Goal: Task Accomplishment & Management: Manage account settings

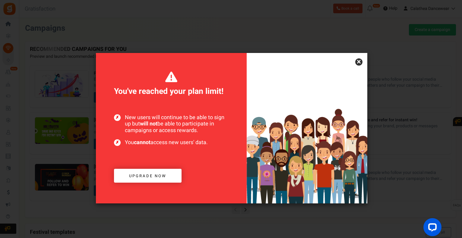
click at [360, 61] on link "×" at bounding box center [358, 61] width 7 height 7
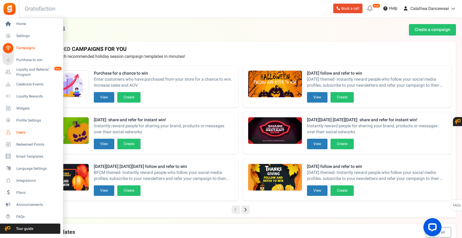
click at [18, 130] on link "Users" at bounding box center [31, 132] width 58 height 10
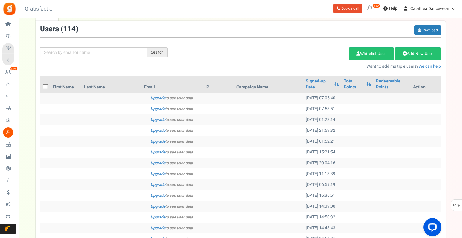
scroll to position [52, 0]
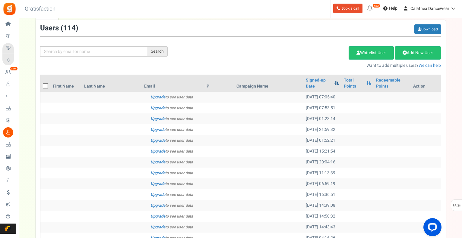
click at [334, 85] on span at bounding box center [336, 83] width 5 height 4
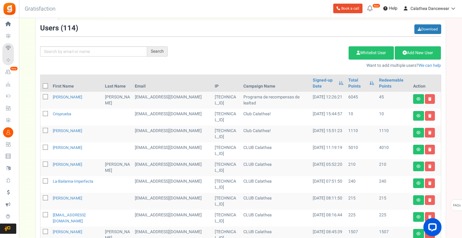
click at [45, 94] on td at bounding box center [45, 100] width 10 height 17
click at [45, 96] on icon at bounding box center [46, 97] width 4 height 4
click at [41, 96] on input "checkbox" at bounding box center [39, 98] width 4 height 4
checkbox input "true"
click at [45, 114] on icon at bounding box center [46, 114] width 4 height 4
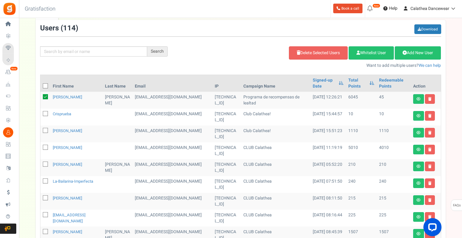
click at [41, 114] on input "checkbox" at bounding box center [39, 114] width 4 height 4
checkbox input "true"
click at [48, 133] on td at bounding box center [45, 134] width 10 height 17
click at [47, 130] on icon at bounding box center [46, 131] width 4 height 4
click at [41, 130] on input "checkbox" at bounding box center [39, 131] width 4 height 4
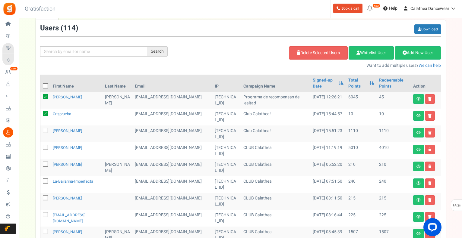
checkbox input "true"
click at [46, 147] on icon at bounding box center [46, 148] width 4 height 4
click at [41, 147] on input "checkbox" at bounding box center [39, 148] width 4 height 4
checkbox input "true"
click at [327, 53] on link "Delete Selected Users" at bounding box center [318, 52] width 59 height 13
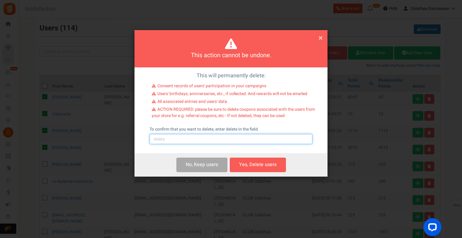
click at [232, 142] on input "text" at bounding box center [230, 139] width 163 height 10
type input "delete"
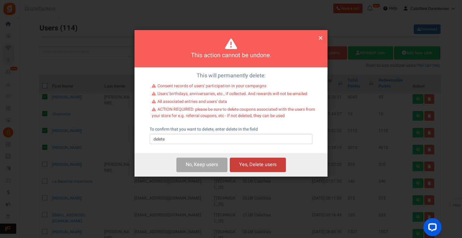
click at [251, 167] on button "Yes, Delete users" at bounding box center [258, 165] width 56 height 14
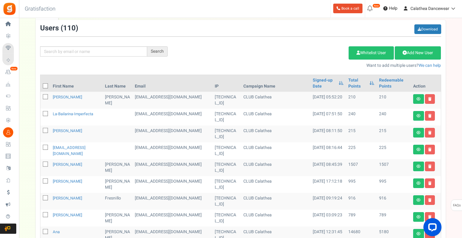
click at [46, 130] on icon at bounding box center [46, 131] width 4 height 4
click at [41, 130] on input "checkbox" at bounding box center [39, 131] width 4 height 4
checkbox input "true"
click at [46, 147] on icon at bounding box center [46, 148] width 4 height 4
click at [41, 147] on input "checkbox" at bounding box center [39, 148] width 4 height 4
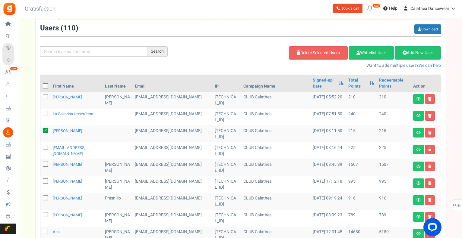
checkbox input "true"
click at [309, 53] on link "Delete Selected Users" at bounding box center [318, 52] width 59 height 13
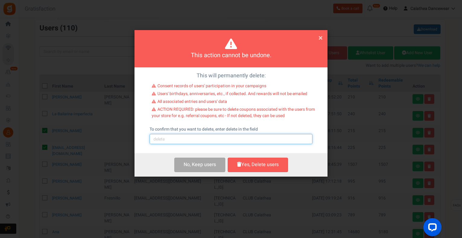
click at [189, 142] on input "text" at bounding box center [230, 139] width 163 height 10
type input "delete"
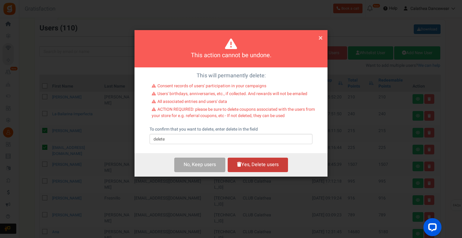
click at [245, 162] on button "Yes, Delete users" at bounding box center [257, 165] width 60 height 14
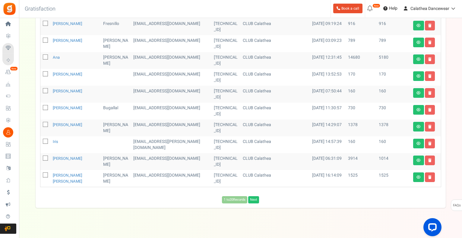
scroll to position [0, 0]
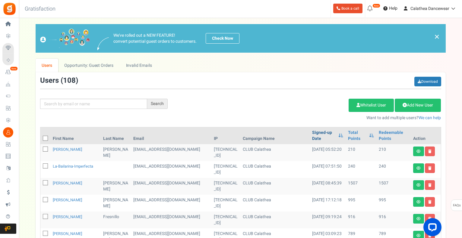
click at [322, 134] on link "Signed-up Date" at bounding box center [323, 136] width 23 height 12
click at [311, 128] on th "Signed-up Date" at bounding box center [328, 135] width 36 height 17
click at [313, 131] on link "Signed-up Date" at bounding box center [323, 136] width 23 height 12
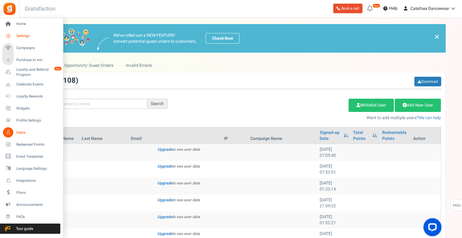
click at [25, 39] on link "Settings" at bounding box center [31, 36] width 58 height 10
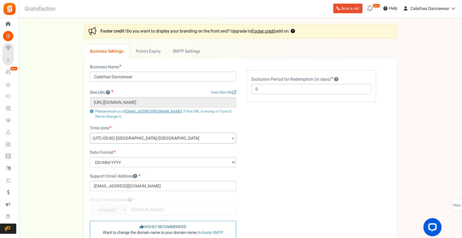
click at [65, 126] on div "Settings In this section you will setup your business details and points expiry…" at bounding box center [240, 144] width 431 height 240
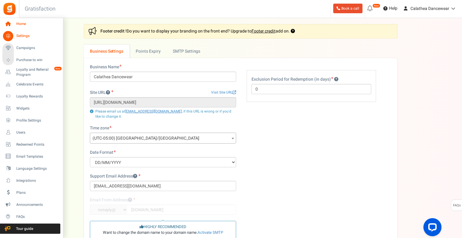
click at [16, 26] on link "Home" at bounding box center [31, 24] width 58 height 10
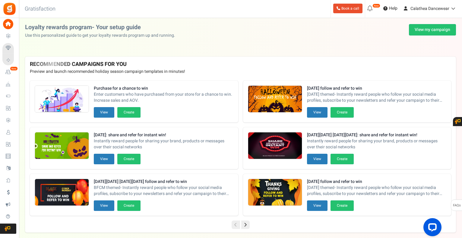
scroll to position [2, 0]
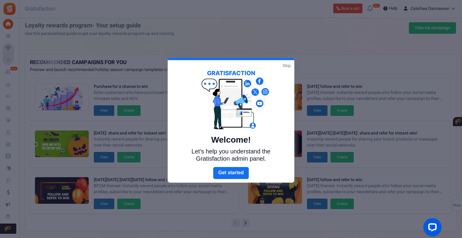
click at [287, 65] on link "Skip" at bounding box center [286, 66] width 8 height 6
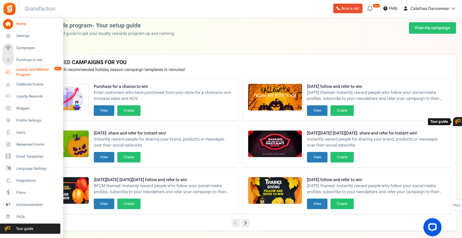
click at [15, 73] on link "Loyalty and Referral Program New" at bounding box center [31, 72] width 58 height 10
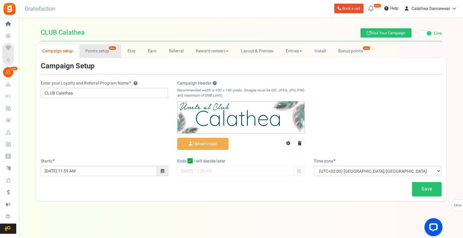
click at [105, 55] on link "Points setup New" at bounding box center [100, 51] width 42 height 14
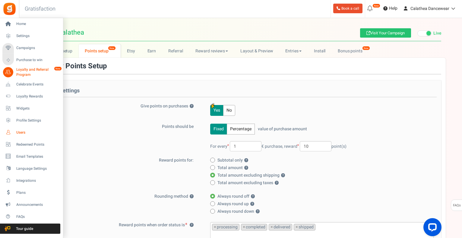
click at [17, 132] on span "Users" at bounding box center [37, 132] width 42 height 5
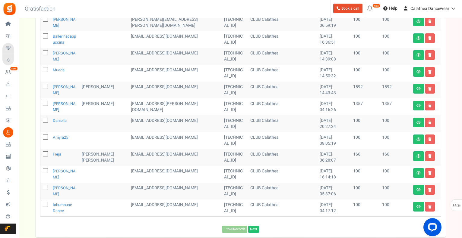
scroll to position [295, 0]
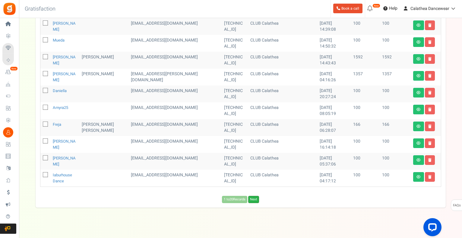
click at [256, 199] on link "Next" at bounding box center [253, 199] width 11 height 7
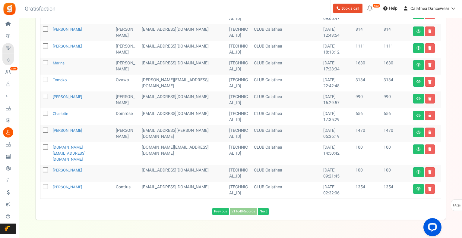
scroll to position [290, 0]
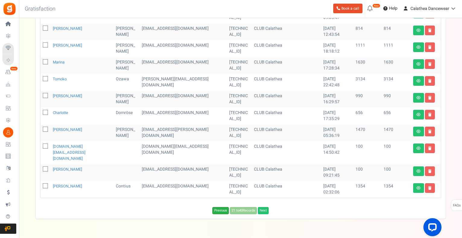
click at [217, 207] on link "Previous" at bounding box center [220, 210] width 17 height 7
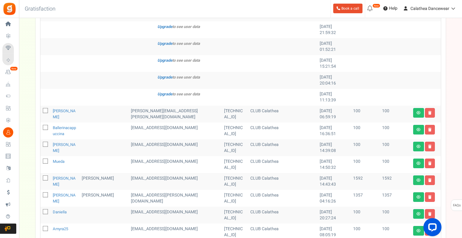
scroll to position [300, 0]
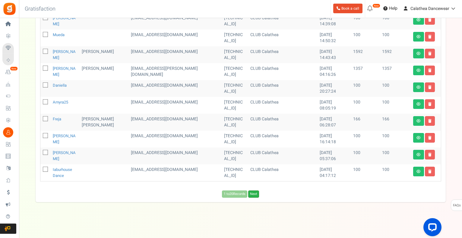
click at [255, 195] on link "Next" at bounding box center [253, 194] width 11 height 7
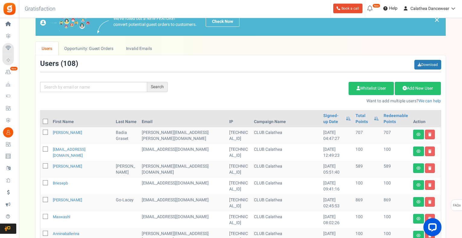
scroll to position [0, 0]
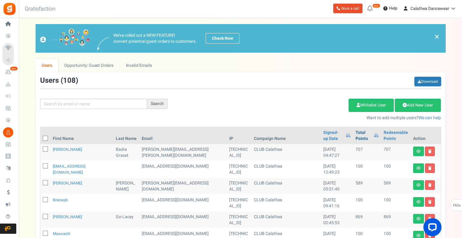
click at [355, 133] on link "Total Points" at bounding box center [362, 136] width 15 height 12
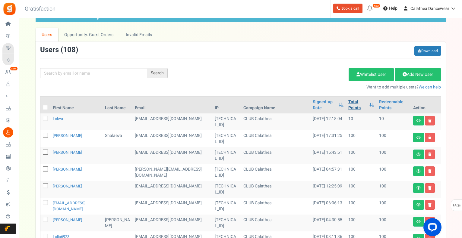
scroll to position [31, 0]
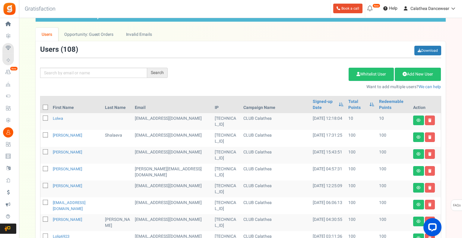
click at [45, 118] on icon at bounding box center [46, 119] width 4 height 4
click at [41, 118] on input "checkbox" at bounding box center [39, 119] width 4 height 4
checkbox input "true"
click at [317, 74] on link "Delete Selected Users" at bounding box center [318, 74] width 59 height 13
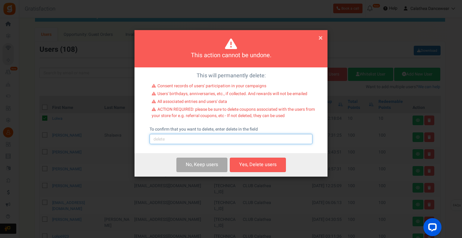
click at [215, 135] on input "text" at bounding box center [230, 139] width 163 height 10
type input "delete"
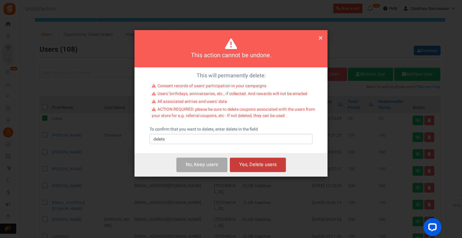
click at [248, 166] on button "Yes, Delete users" at bounding box center [258, 165] width 56 height 14
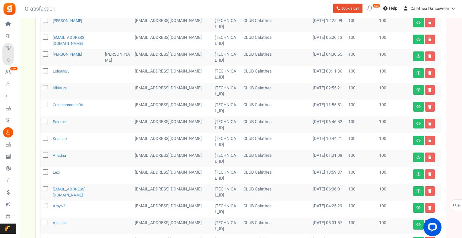
scroll to position [184, 0]
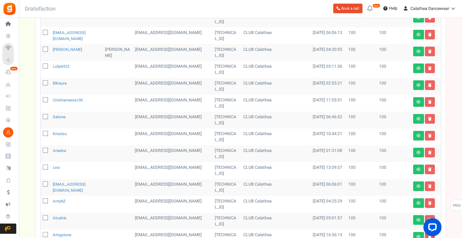
click at [46, 184] on icon at bounding box center [46, 185] width 4 height 4
click at [41, 184] on input "checkbox" at bounding box center [39, 185] width 4 height 4
checkbox input "true"
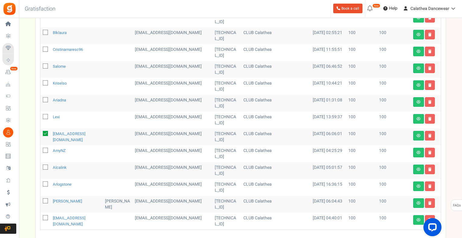
scroll to position [240, 0]
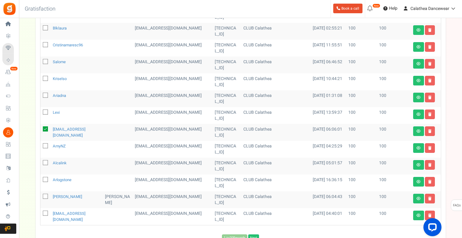
click at [41, 194] on td at bounding box center [45, 200] width 10 height 17
click at [42, 194] on td at bounding box center [45, 200] width 10 height 17
click at [45, 163] on icon at bounding box center [46, 163] width 4 height 4
click at [41, 163] on input "checkbox" at bounding box center [39, 163] width 4 height 4
checkbox input "true"
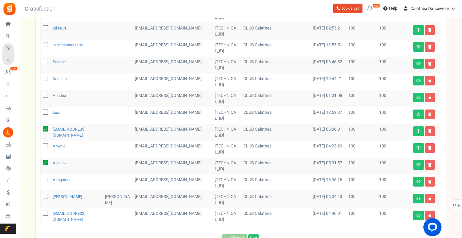
click at [45, 196] on icon at bounding box center [46, 197] width 4 height 4
click at [41, 196] on input "checkbox" at bounding box center [39, 197] width 4 height 4
checkbox input "true"
click at [47, 146] on icon at bounding box center [46, 146] width 4 height 4
click at [41, 146] on input "checkbox" at bounding box center [39, 147] width 4 height 4
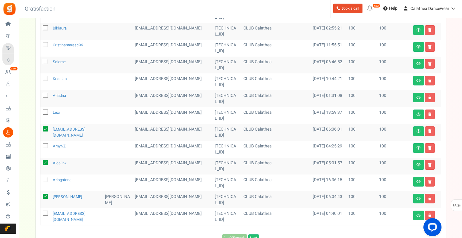
checkbox input "true"
click at [45, 180] on icon at bounding box center [46, 180] width 4 height 4
click at [41, 180] on input "checkbox" at bounding box center [39, 180] width 4 height 4
checkbox input "true"
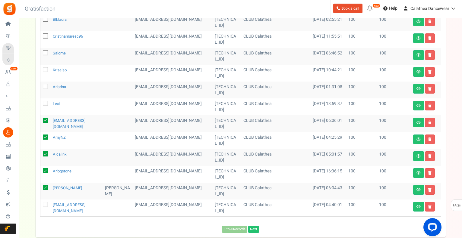
scroll to position [249, 0]
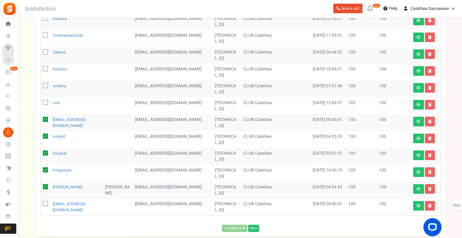
click at [47, 205] on icon at bounding box center [46, 204] width 4 height 4
click at [41, 205] on input "checkbox" at bounding box center [39, 204] width 4 height 4
checkbox input "true"
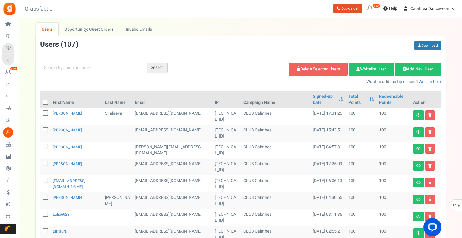
scroll to position [36, 0]
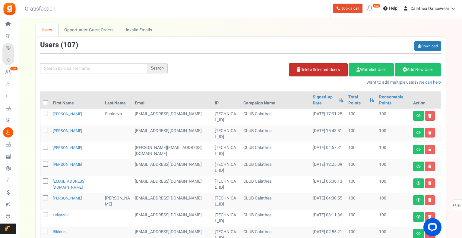
click at [308, 66] on link "Delete Selected Users" at bounding box center [318, 69] width 59 height 13
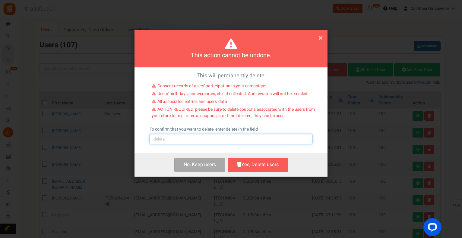
click at [181, 144] on input "text" at bounding box center [230, 139] width 163 height 10
type input "delete"
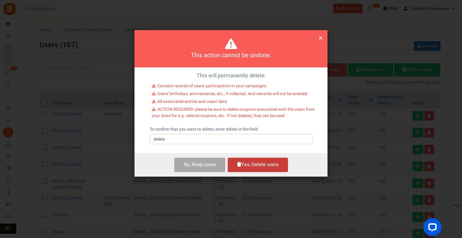
click at [240, 167] on button "Yes, Delete users" at bounding box center [257, 165] width 60 height 14
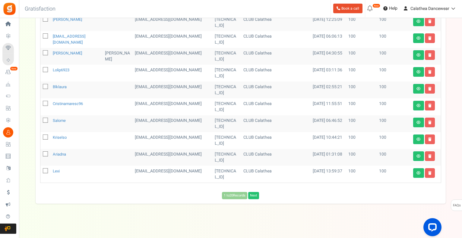
scroll to position [182, 0]
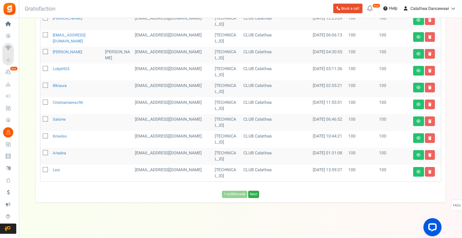
click at [257, 194] on link "Next" at bounding box center [253, 194] width 11 height 7
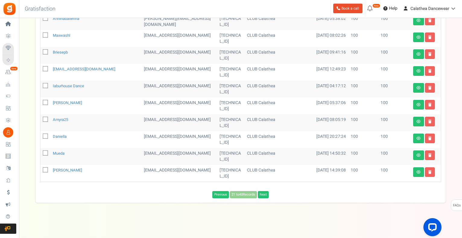
scroll to position [300, 0]
click at [263, 193] on link "Next" at bounding box center [263, 194] width 11 height 7
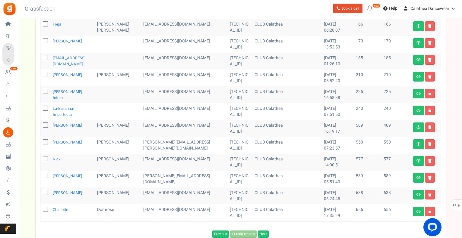
scroll to position [260, 0]
click at [45, 90] on icon at bounding box center [46, 92] width 4 height 4
click at [41, 90] on input "checkbox" at bounding box center [39, 92] width 4 height 4
checkbox input "true"
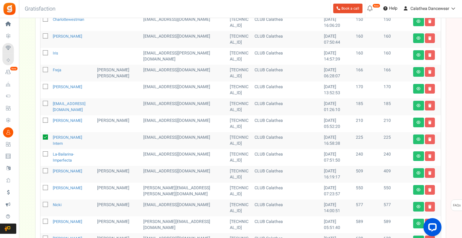
scroll to position [214, 0]
click at [45, 90] on td at bounding box center [45, 90] width 10 height 17
click at [45, 86] on icon at bounding box center [46, 87] width 4 height 4
click at [41, 86] on input "checkbox" at bounding box center [39, 88] width 4 height 4
checkbox input "true"
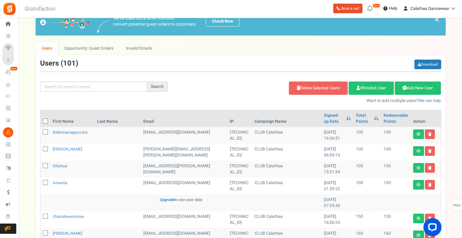
scroll to position [0, 0]
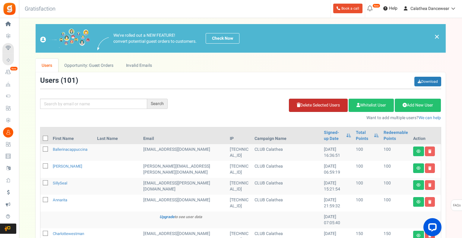
click at [321, 103] on link "Delete Selected Users" at bounding box center [318, 105] width 59 height 13
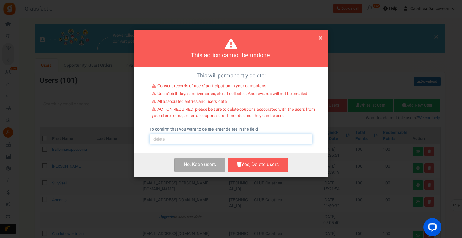
click at [213, 137] on input "text" at bounding box center [230, 139] width 163 height 10
type input "delete"
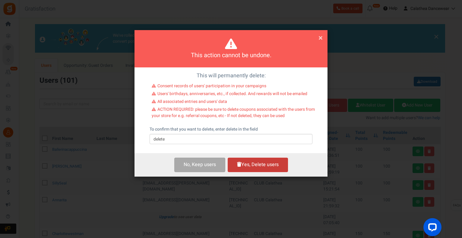
click at [248, 170] on button "Yes, Delete users" at bounding box center [257, 165] width 60 height 14
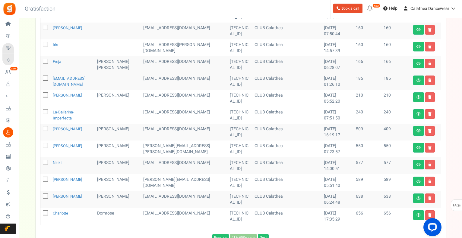
scroll to position [266, 0]
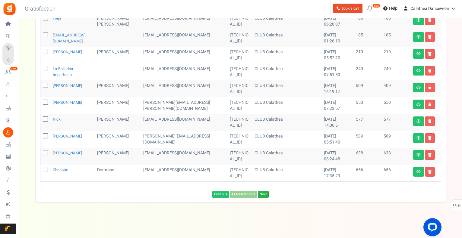
click at [264, 196] on link "Next" at bounding box center [263, 194] width 11 height 7
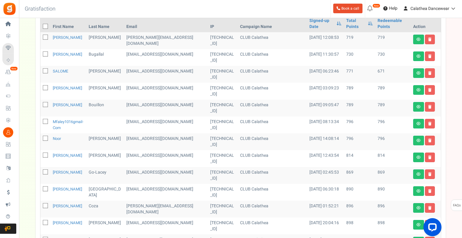
scroll to position [110, 0]
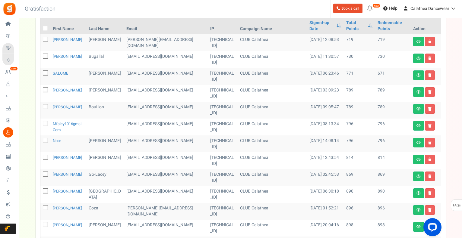
click at [45, 124] on icon at bounding box center [46, 124] width 4 height 4
click at [41, 124] on input "checkbox" at bounding box center [39, 124] width 4 height 4
checkbox input "true"
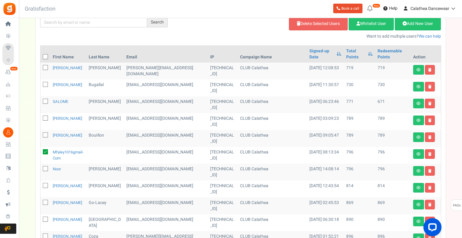
scroll to position [81, 0]
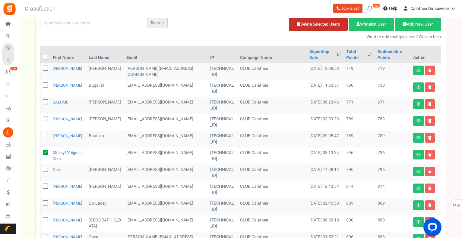
click at [298, 24] on link "Delete Selected Users" at bounding box center [318, 24] width 59 height 13
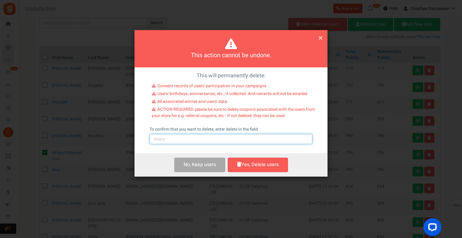
click at [199, 138] on input "text" at bounding box center [230, 139] width 163 height 10
type input "delete"
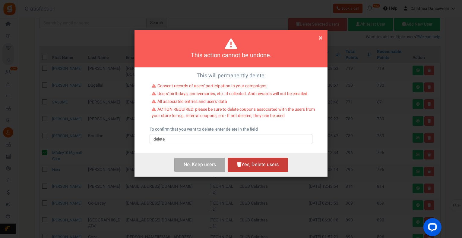
click at [242, 164] on button "Yes, Delete users" at bounding box center [257, 165] width 60 height 14
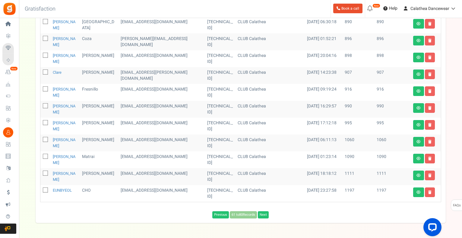
scroll to position [263, 0]
click at [263, 216] on link "Next" at bounding box center [263, 214] width 11 height 7
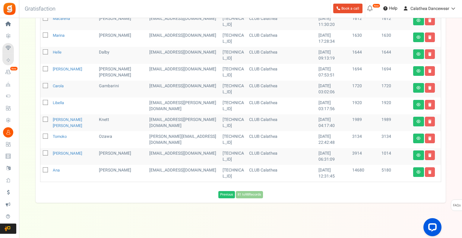
scroll to position [266, 0]
click at [244, 195] on div "Previous 81 to 98 Records Loading..." at bounding box center [241, 194] width 410 height 7
click at [227, 195] on link "Previous" at bounding box center [226, 194] width 17 height 7
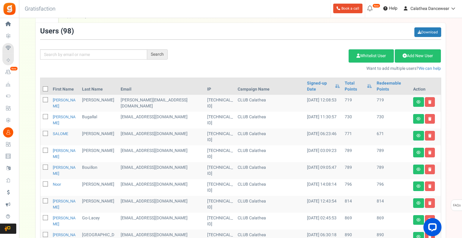
scroll to position [0, 0]
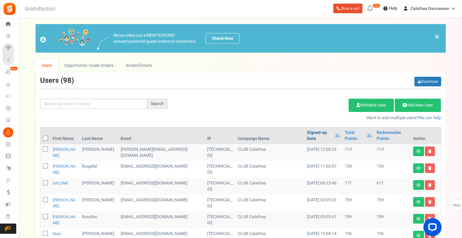
click at [319, 140] on link "Signed-up Date" at bounding box center [319, 136] width 25 height 12
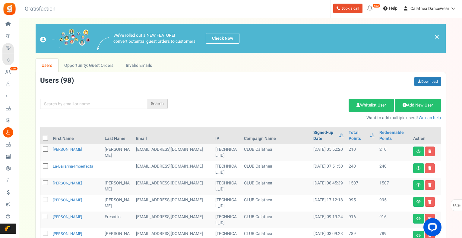
click at [314, 131] on link "Signed-up Date" at bounding box center [324, 136] width 23 height 12
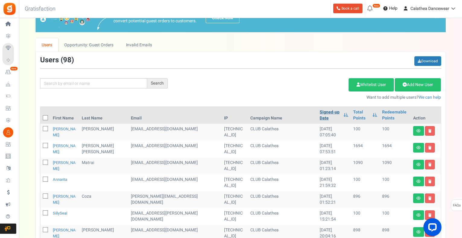
scroll to position [20, 0]
click at [58, 128] on link "[PERSON_NAME]" at bounding box center [64, 132] width 23 height 12
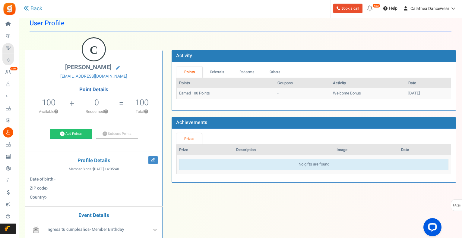
scroll to position [9, 0]
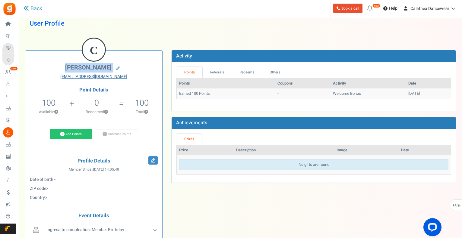
drag, startPoint x: 44, startPoint y: 71, endPoint x: 134, endPoint y: 79, distance: 90.2
click at [134, 79] on div "[PERSON_NAME] [EMAIL_ADDRESS][DOMAIN_NAME]" at bounding box center [94, 72] width 128 height 16
click at [162, 83] on div "C [PERSON_NAME] [EMAIL_ADDRESS][DOMAIN_NAME] Point Details 100 100 Redeemable 0…" at bounding box center [93, 148] width 137 height 195
drag, startPoint x: 146, startPoint y: 71, endPoint x: 53, endPoint y: 74, distance: 92.6
click at [53, 74] on div "[PERSON_NAME] [EMAIL_ADDRESS][DOMAIN_NAME]" at bounding box center [94, 72] width 128 height 16
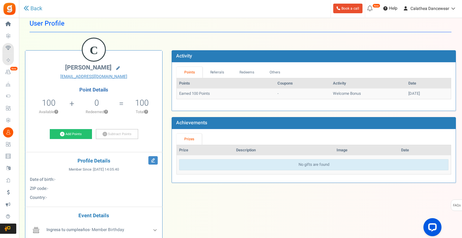
click at [116, 67] on icon at bounding box center [118, 69] width 4 height 4
type input "[PERSON_NAME]"
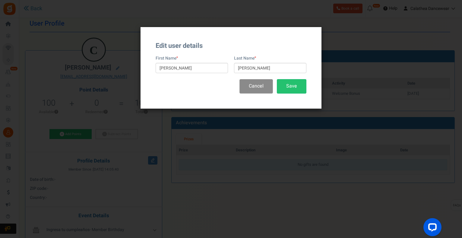
click at [250, 80] on button "Cancel" at bounding box center [255, 86] width 33 height 14
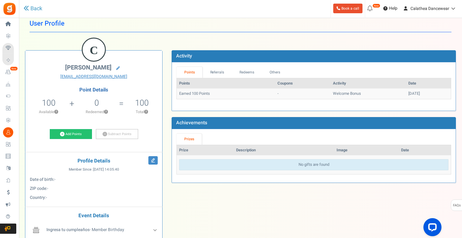
click at [177, 80] on th "Points" at bounding box center [226, 83] width 98 height 11
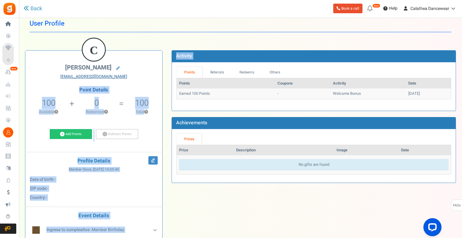
drag, startPoint x: 168, startPoint y: 77, endPoint x: 91, endPoint y: 75, distance: 77.2
click at [91, 75] on div "C [PERSON_NAME] [EMAIL_ADDRESS][DOMAIN_NAME] Point Details 100 100 Redeemable 0…" at bounding box center [240, 146] width 440 height 211
click at [86, 74] on link "[EMAIL_ADDRESS][DOMAIN_NAME]" at bounding box center [94, 77] width 128 height 6
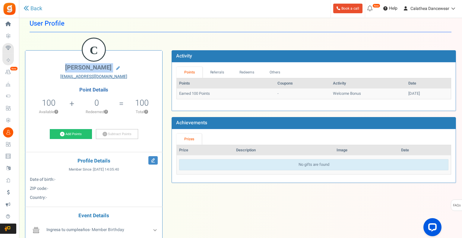
drag, startPoint x: 67, startPoint y: 66, endPoint x: 128, endPoint y: 77, distance: 61.6
click at [128, 77] on div "[PERSON_NAME] [EMAIL_ADDRESS][DOMAIN_NAME]" at bounding box center [94, 72] width 128 height 16
